Goal: Subscribe to service/newsletter

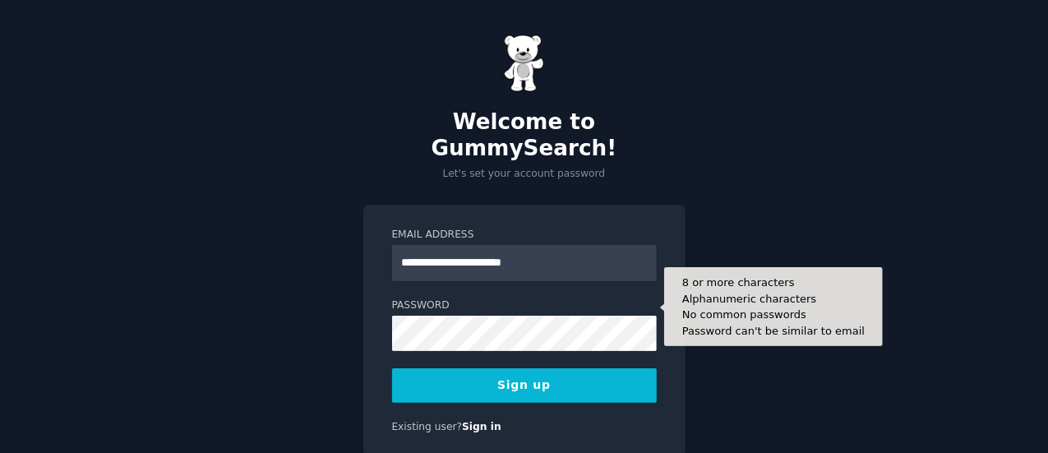
type input "**********"
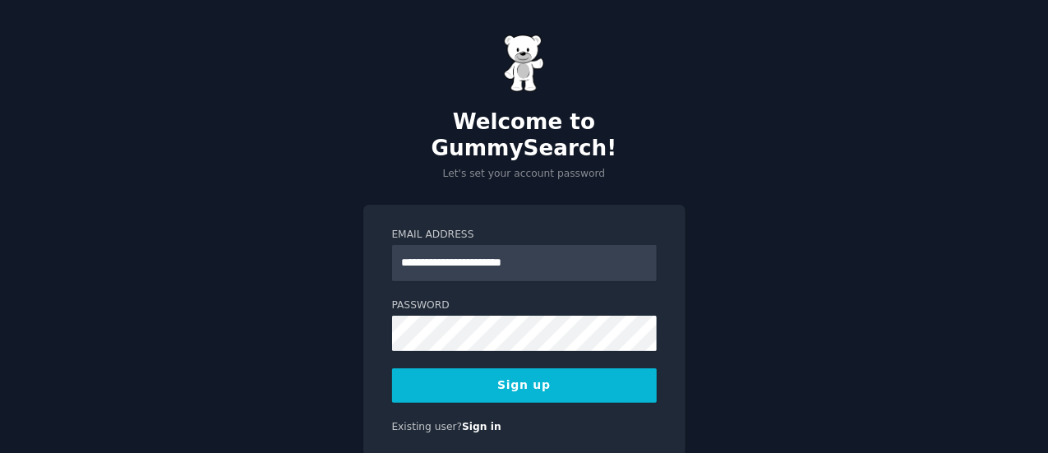
click at [511, 368] on button "Sign up" at bounding box center [524, 385] width 265 height 35
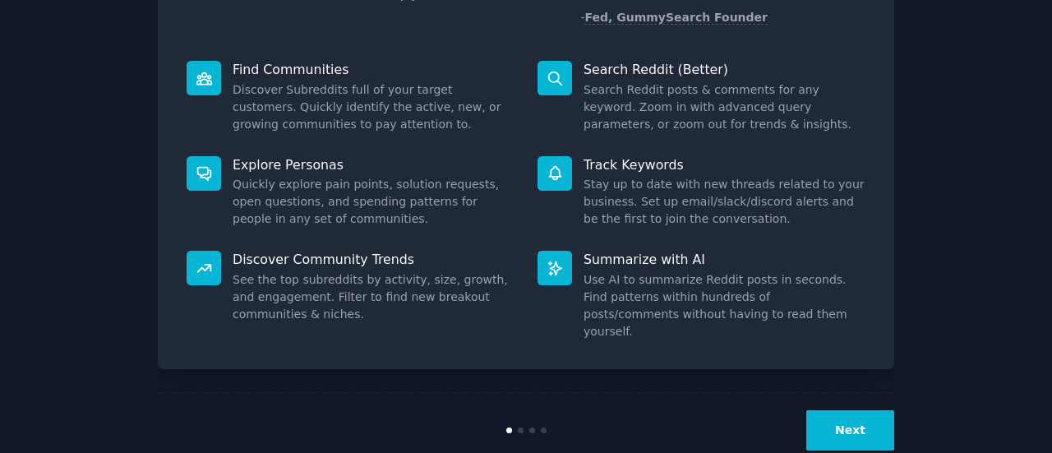
scroll to position [189, 0]
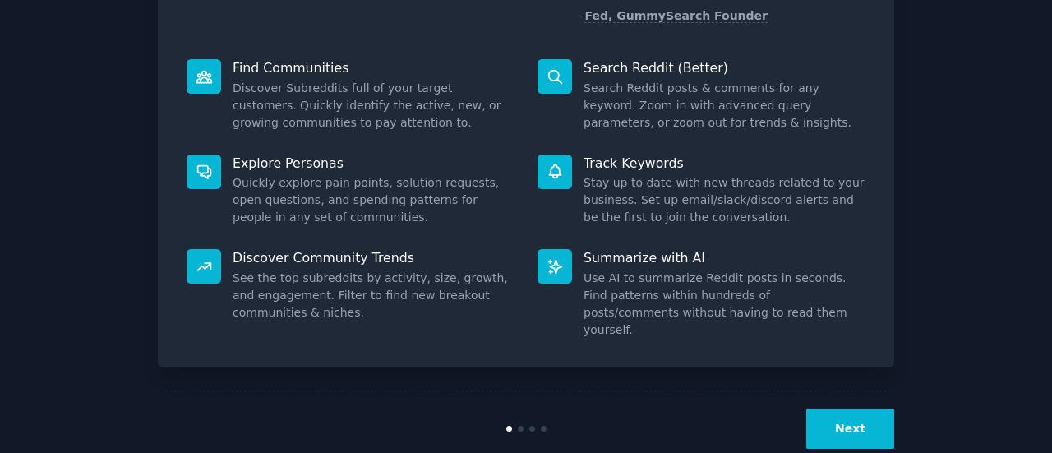
click at [852, 409] on button "Next" at bounding box center [851, 429] width 88 height 40
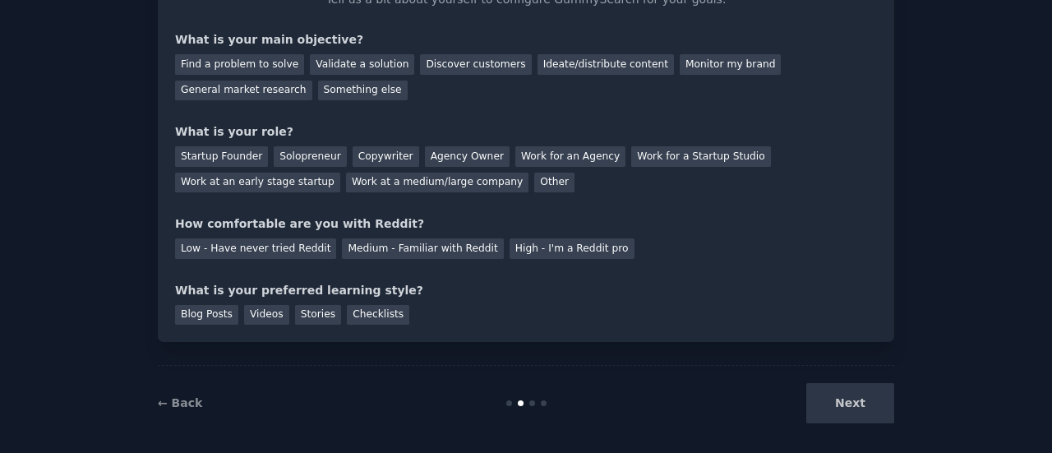
scroll to position [135, 0]
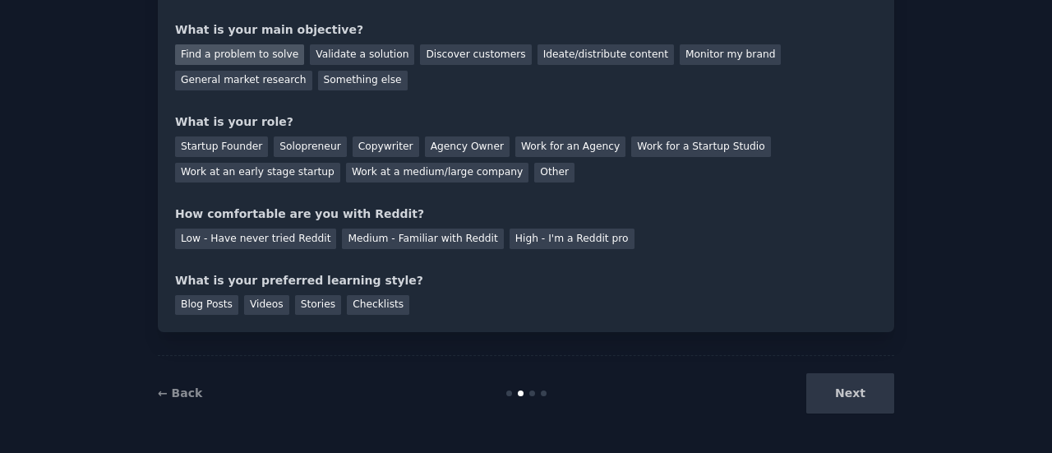
click at [237, 50] on div "Find a problem to solve" at bounding box center [239, 54] width 129 height 21
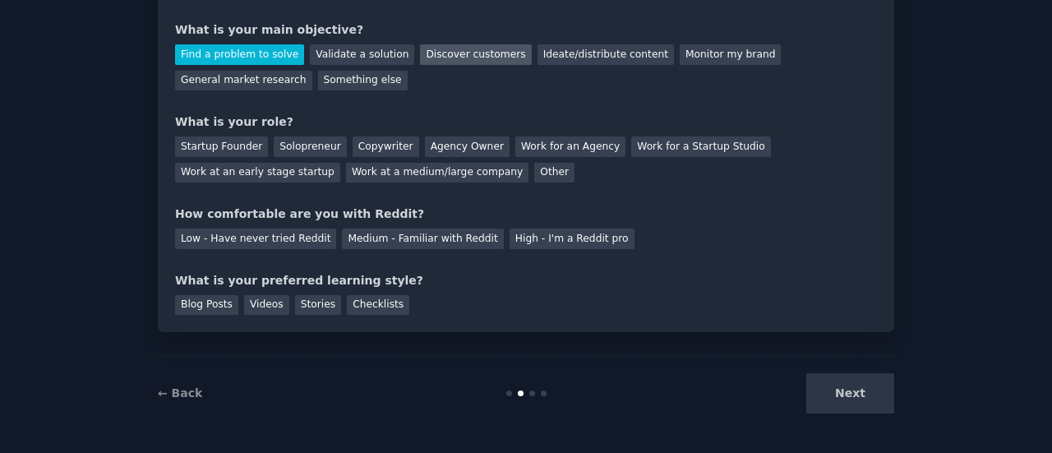
click at [446, 53] on div "Discover customers" at bounding box center [475, 54] width 111 height 21
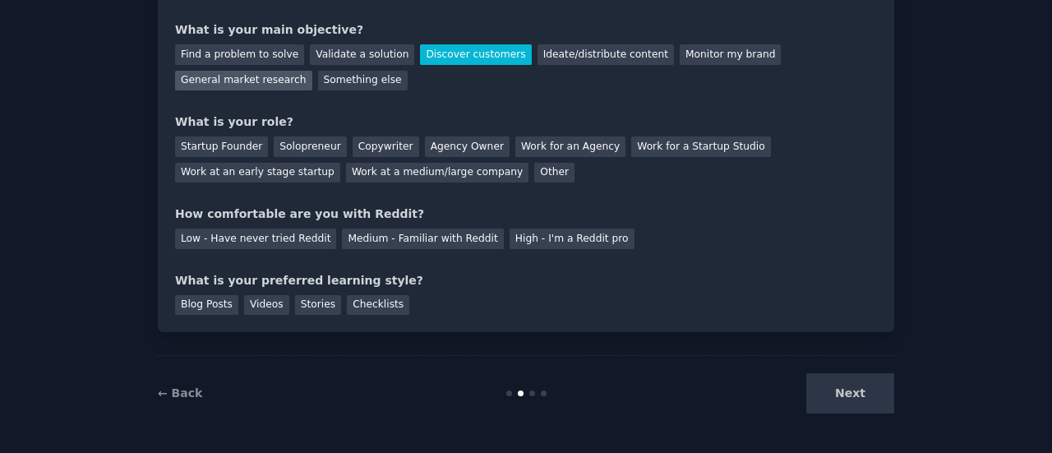
click at [312, 71] on div "General market research" at bounding box center [243, 81] width 137 height 21
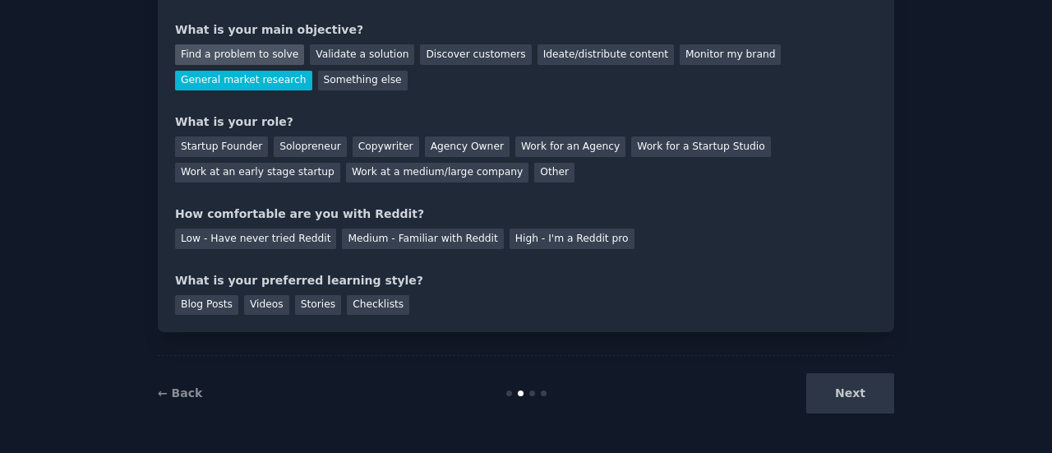
click at [236, 53] on div "Find a problem to solve" at bounding box center [239, 54] width 129 height 21
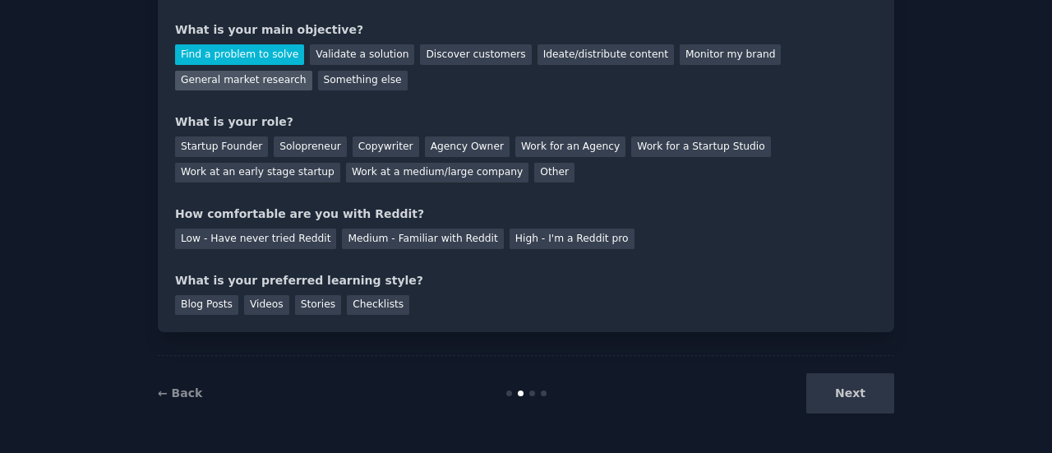
click at [312, 71] on div "General market research" at bounding box center [243, 81] width 137 height 21
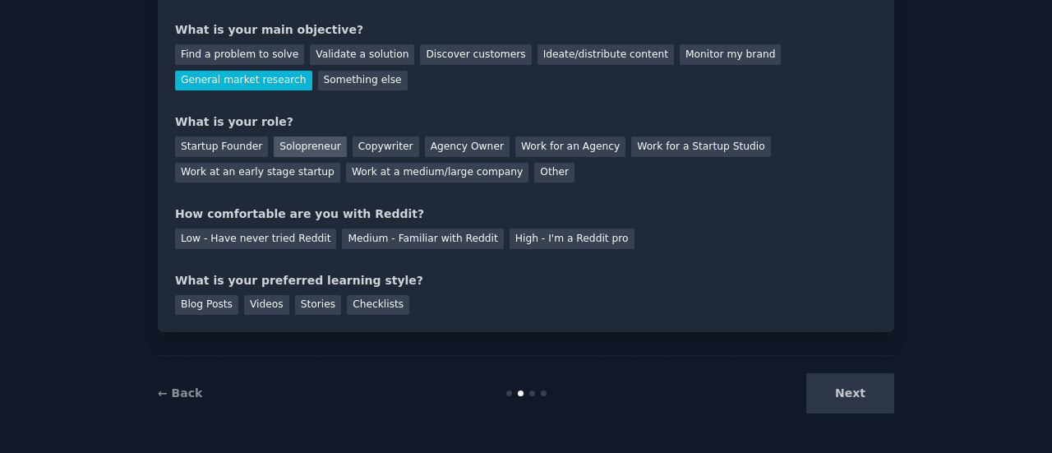
click at [295, 137] on div "Solopreneur" at bounding box center [310, 146] width 72 height 21
click at [433, 231] on div "Medium - Familiar with Reddit" at bounding box center [422, 239] width 161 height 21
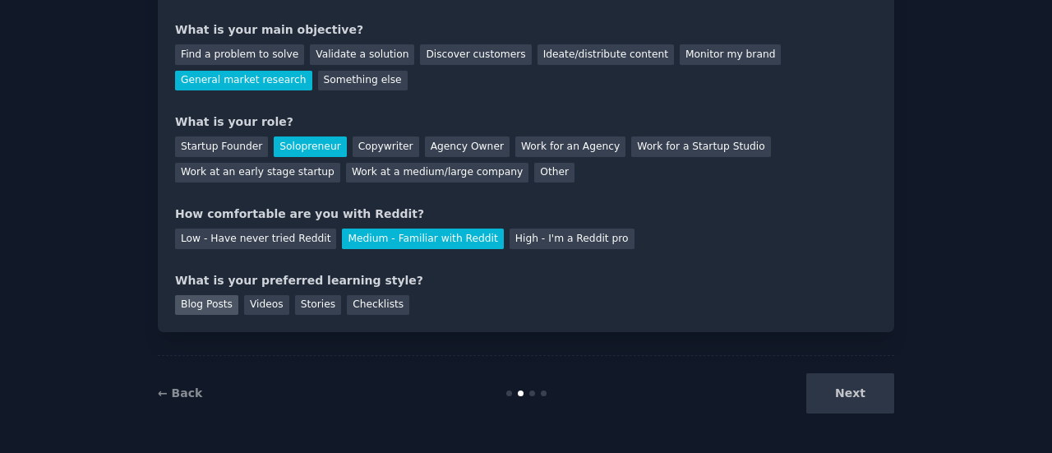
click at [215, 300] on div "Blog Posts" at bounding box center [206, 305] width 63 height 21
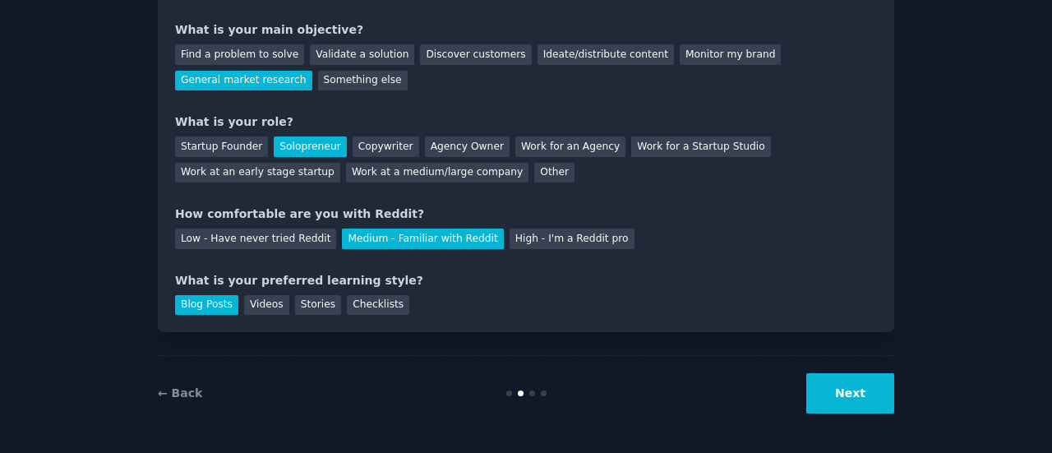
click at [843, 389] on button "Next" at bounding box center [851, 393] width 88 height 40
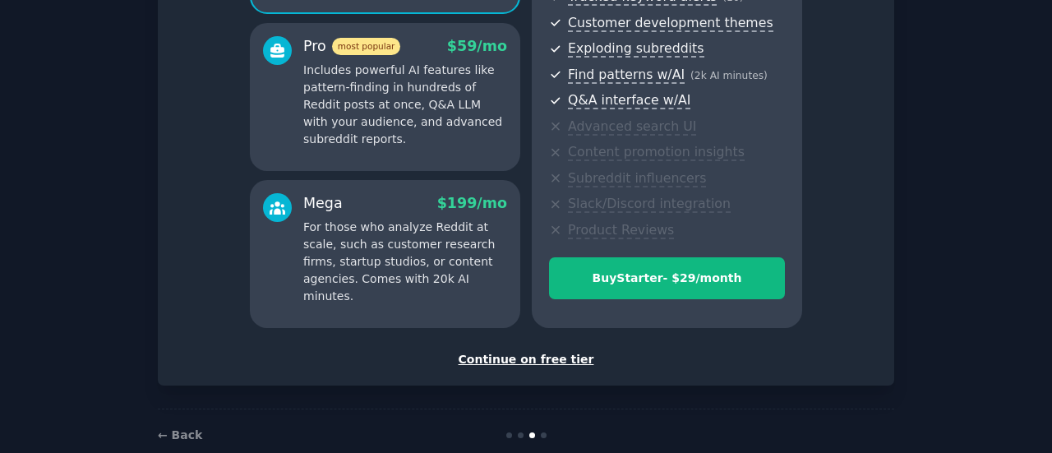
scroll to position [311, 0]
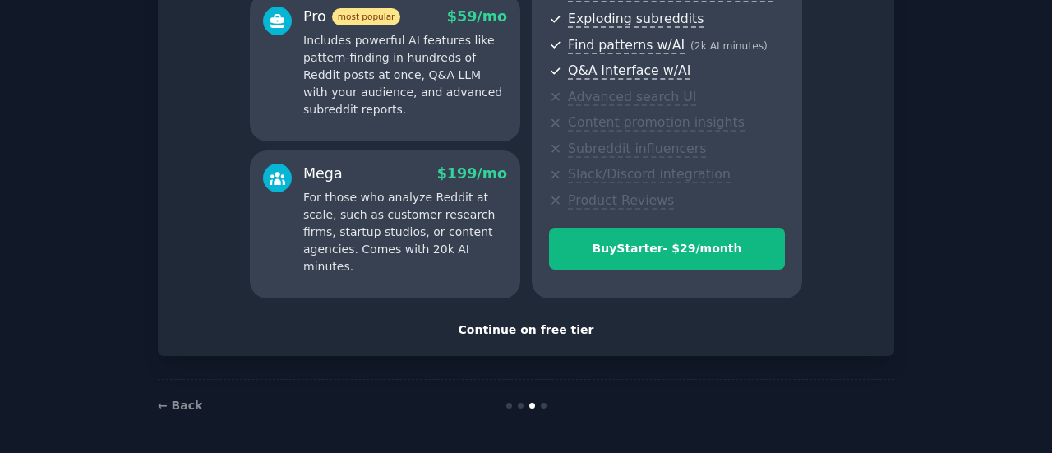
click at [557, 326] on div "Continue on free tier" at bounding box center [526, 329] width 702 height 17
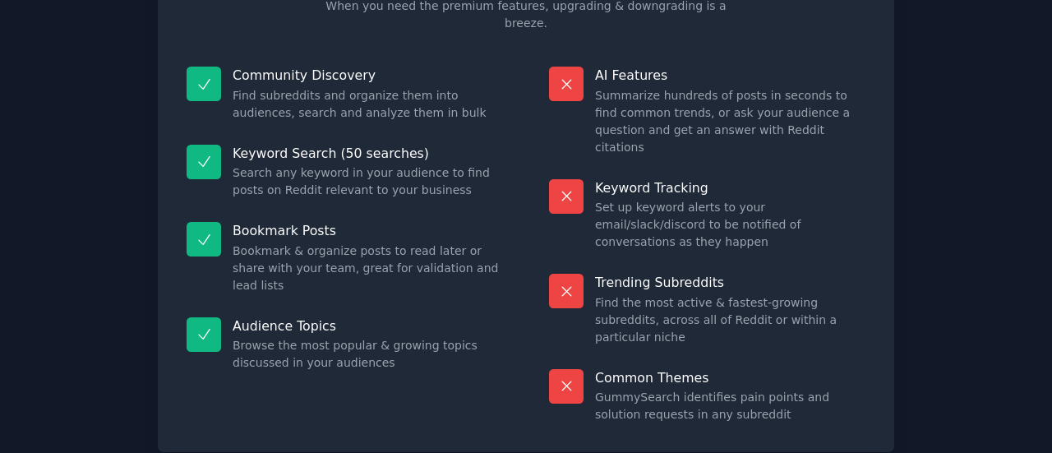
scroll to position [164, 0]
